Goal: Task Accomplishment & Management: Use online tool/utility

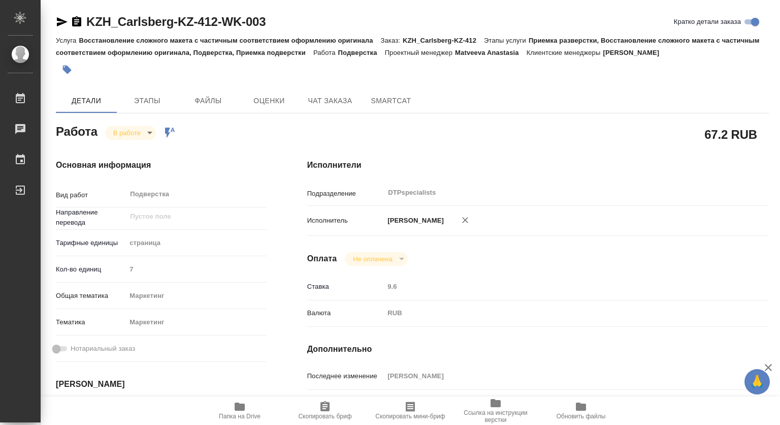
scroll to position [102, 0]
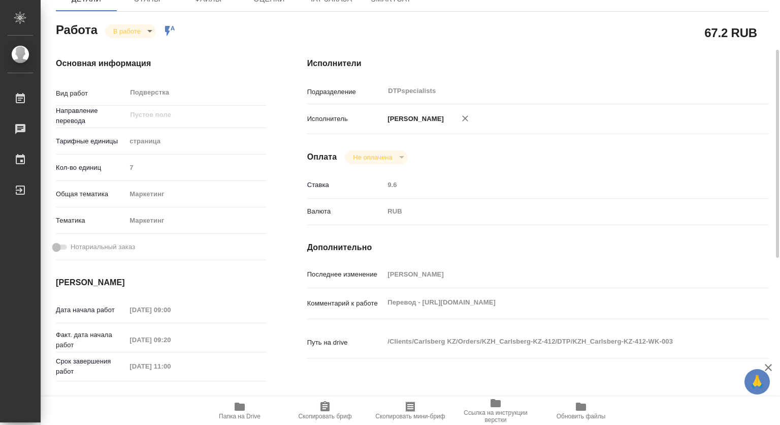
click at [242, 406] on icon "button" at bounding box center [240, 406] width 10 height 8
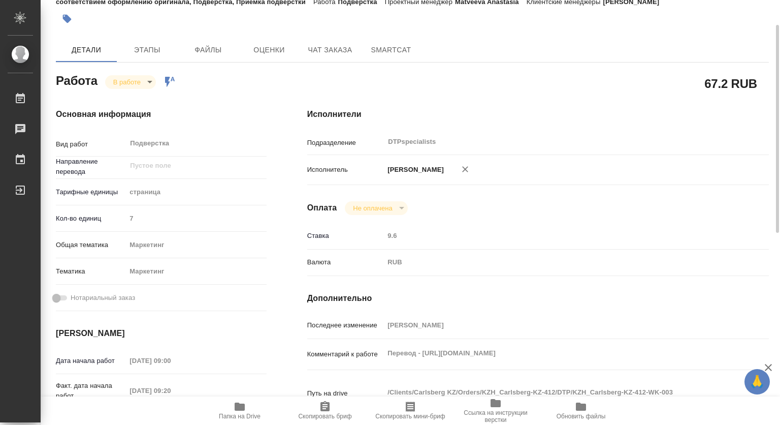
click at [139, 79] on body "🙏 .cls-1 fill:#fff; AWATERA Kovtun Svetlana Работы 0 Чаты График Выйти KZH_Carl…" at bounding box center [390, 212] width 780 height 425
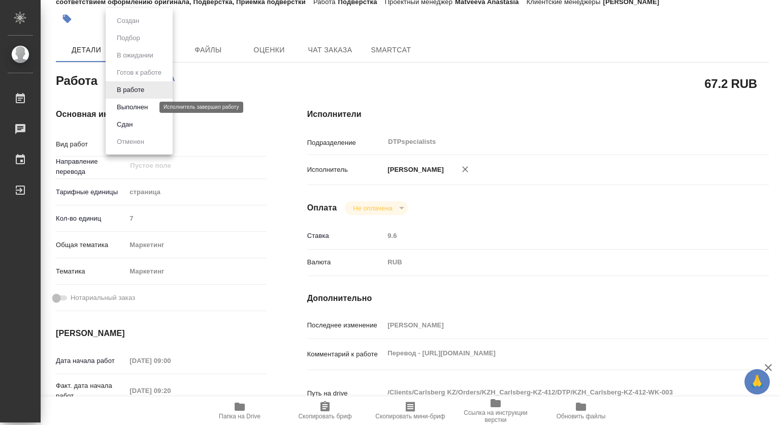
click at [121, 104] on button "Выполнен" at bounding box center [132, 107] width 37 height 11
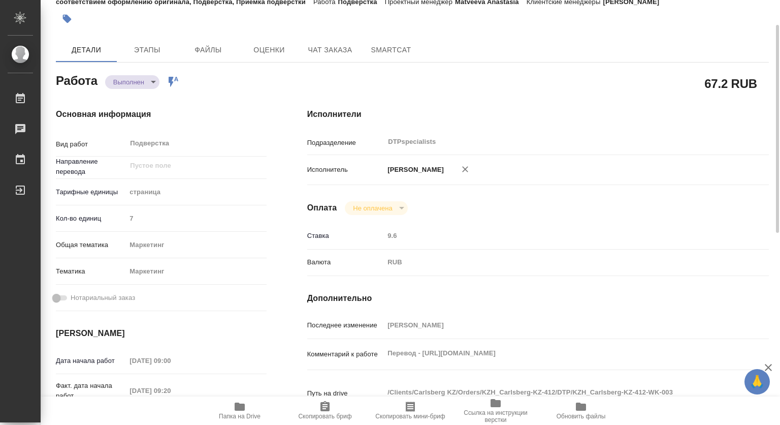
type textarea "x"
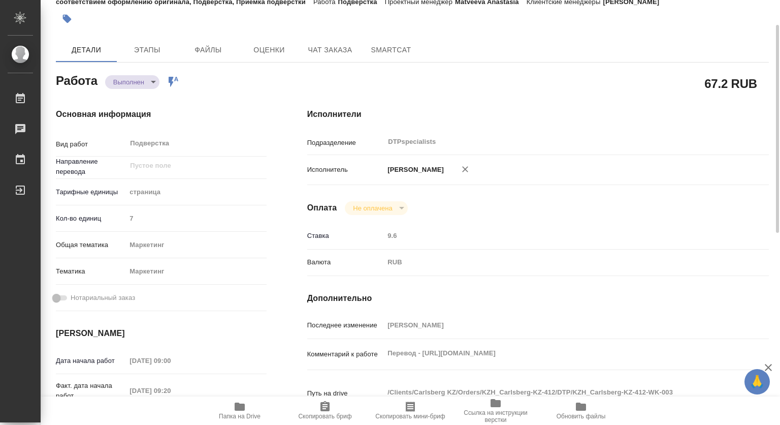
type textarea "x"
